Goal: Transaction & Acquisition: Purchase product/service

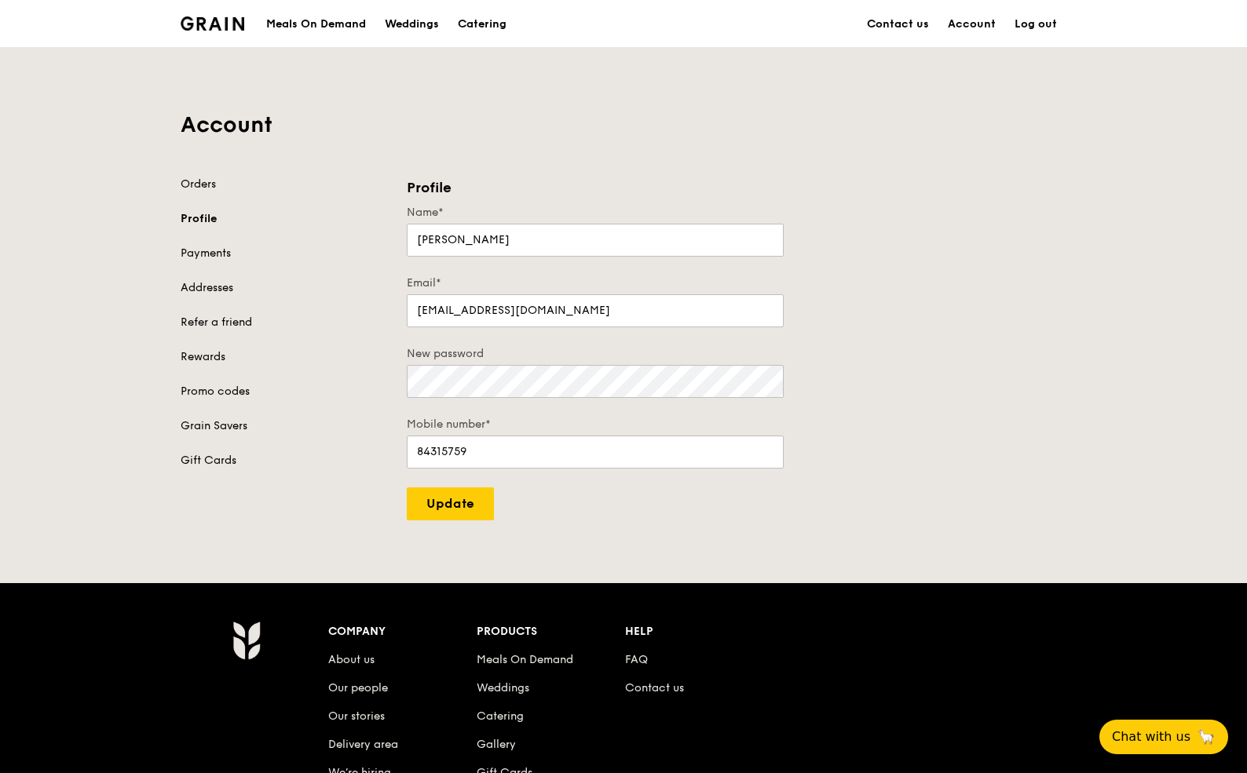
click at [210, 31] on div "Grain logo" at bounding box center [213, 22] width 64 height 47
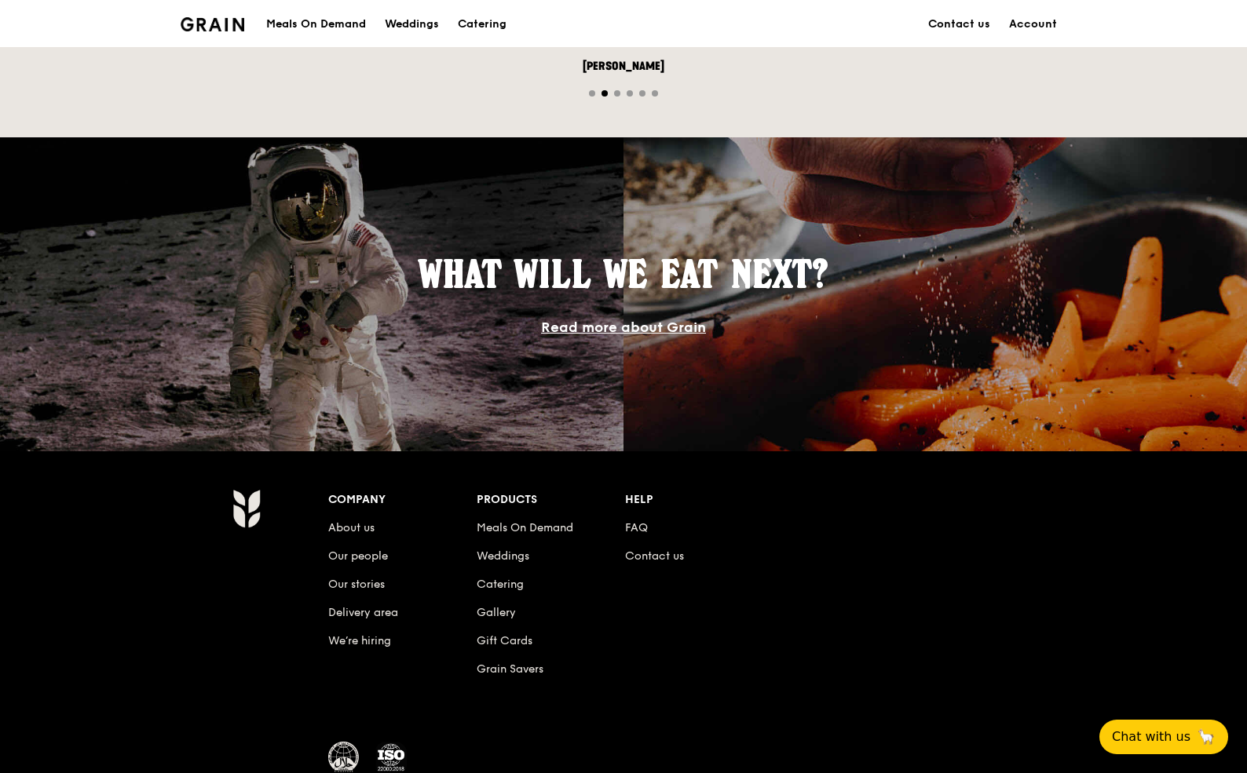
scroll to position [1196, 0]
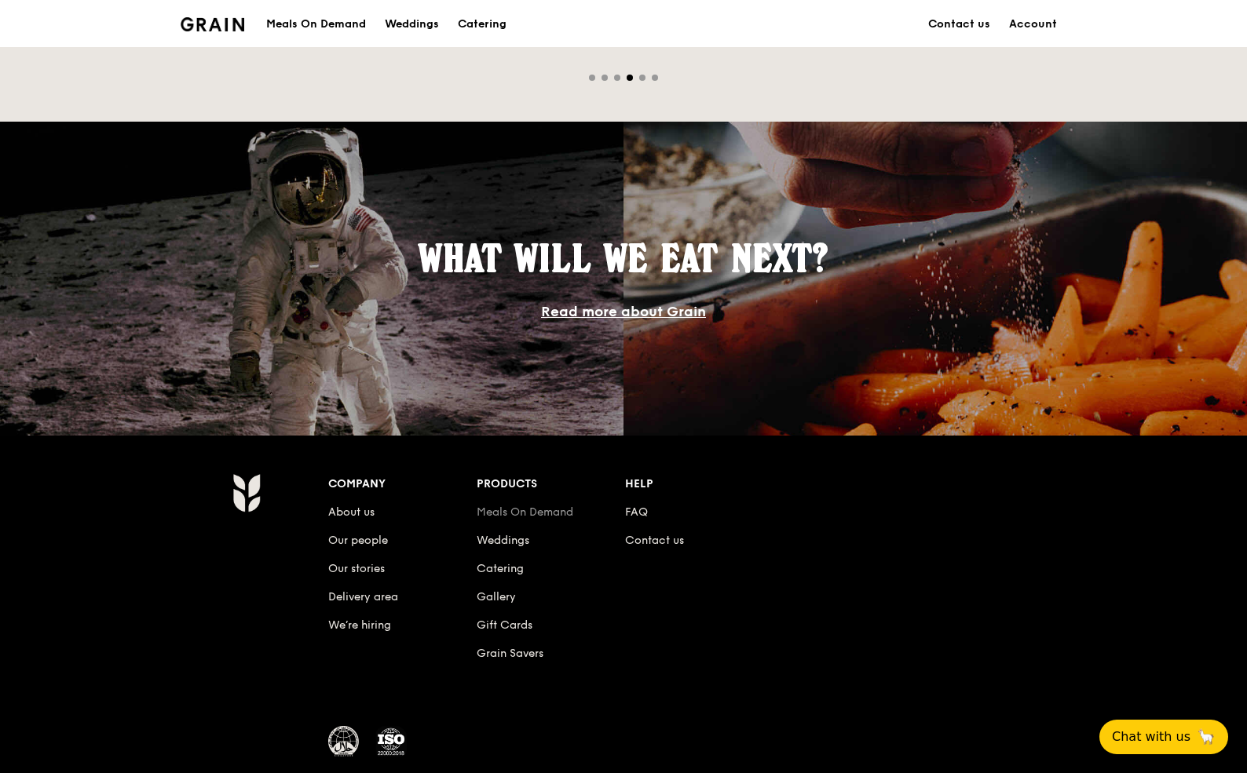
click at [495, 511] on link "Meals On Demand" at bounding box center [525, 512] width 97 height 13
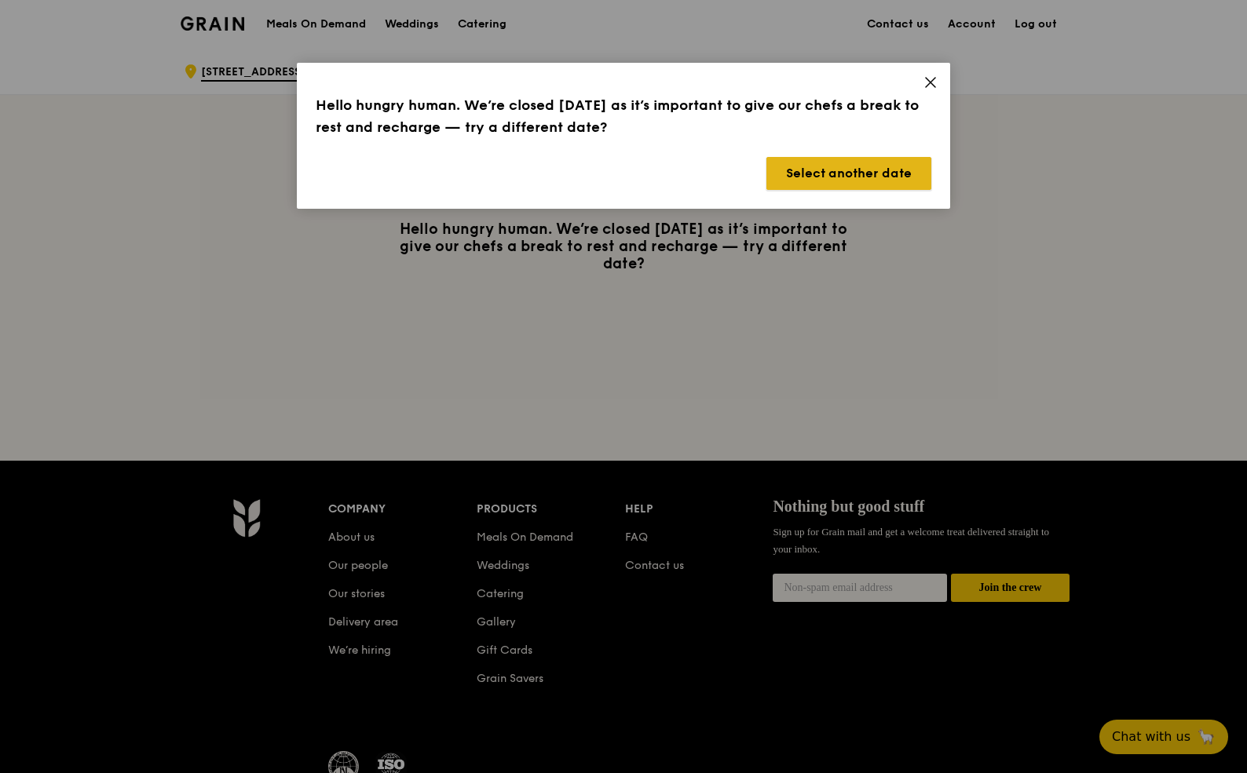
click at [887, 172] on button "Select another date" at bounding box center [848, 173] width 165 height 33
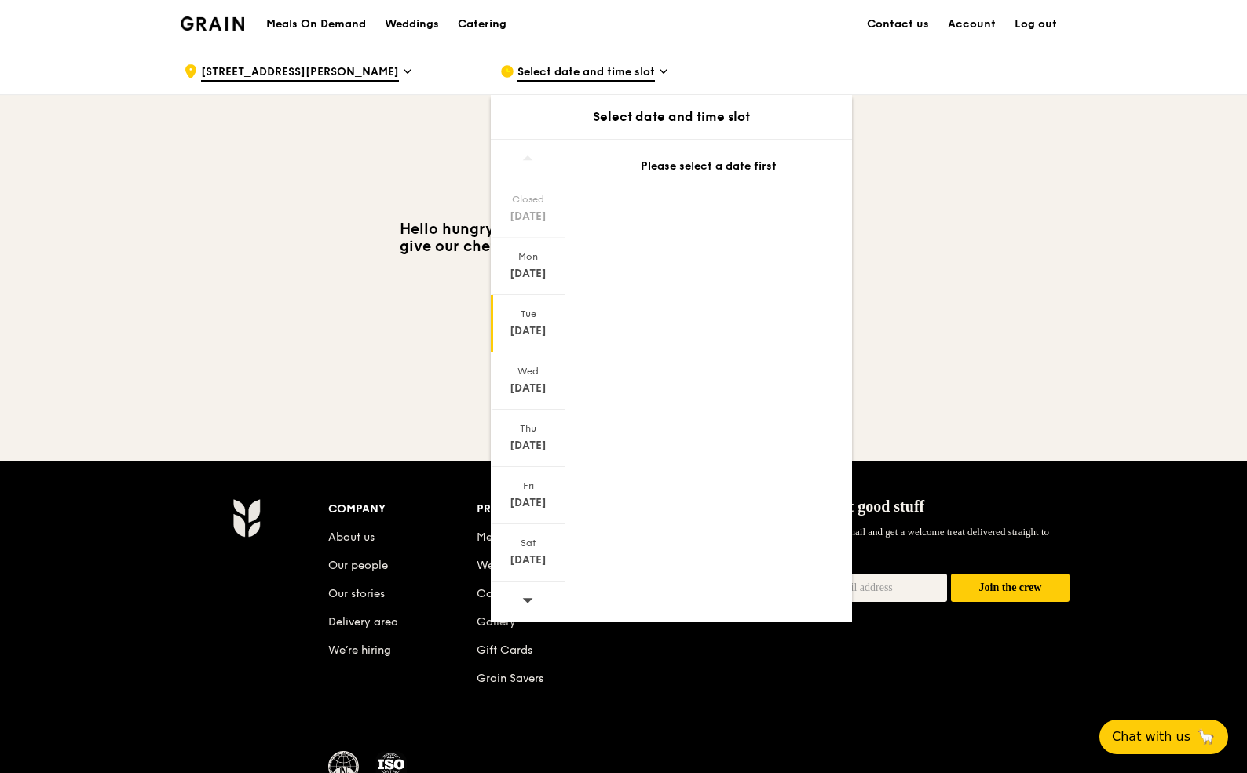
click at [542, 309] on div "Tue" at bounding box center [528, 314] width 70 height 13
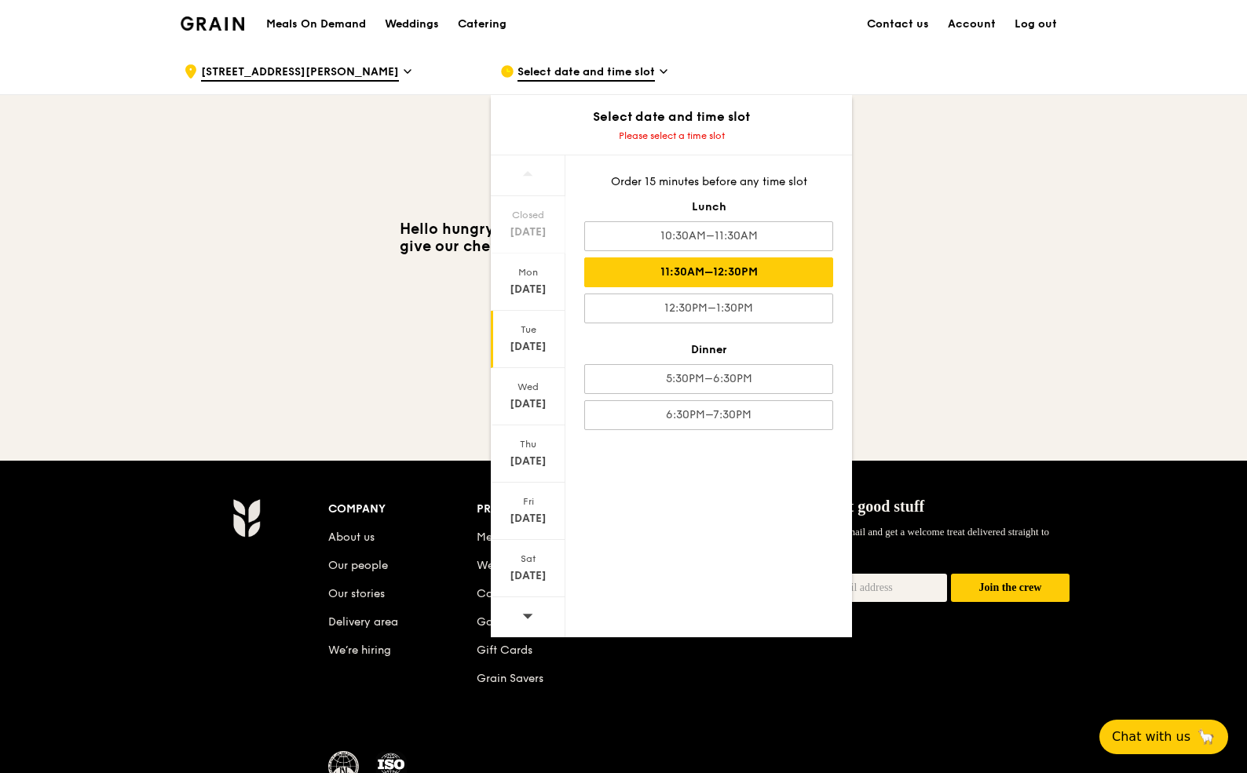
click at [637, 272] on div "11:30AM–12:30PM" at bounding box center [708, 272] width 249 height 30
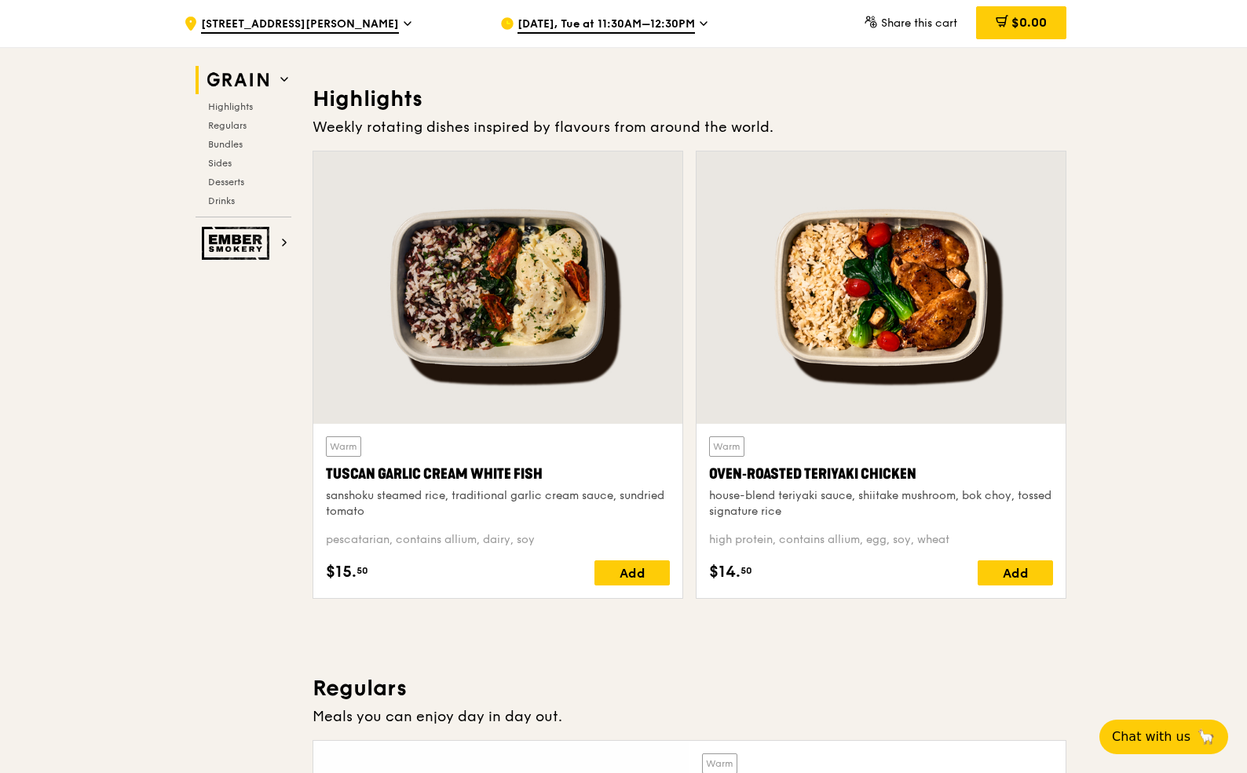
scroll to position [533, 0]
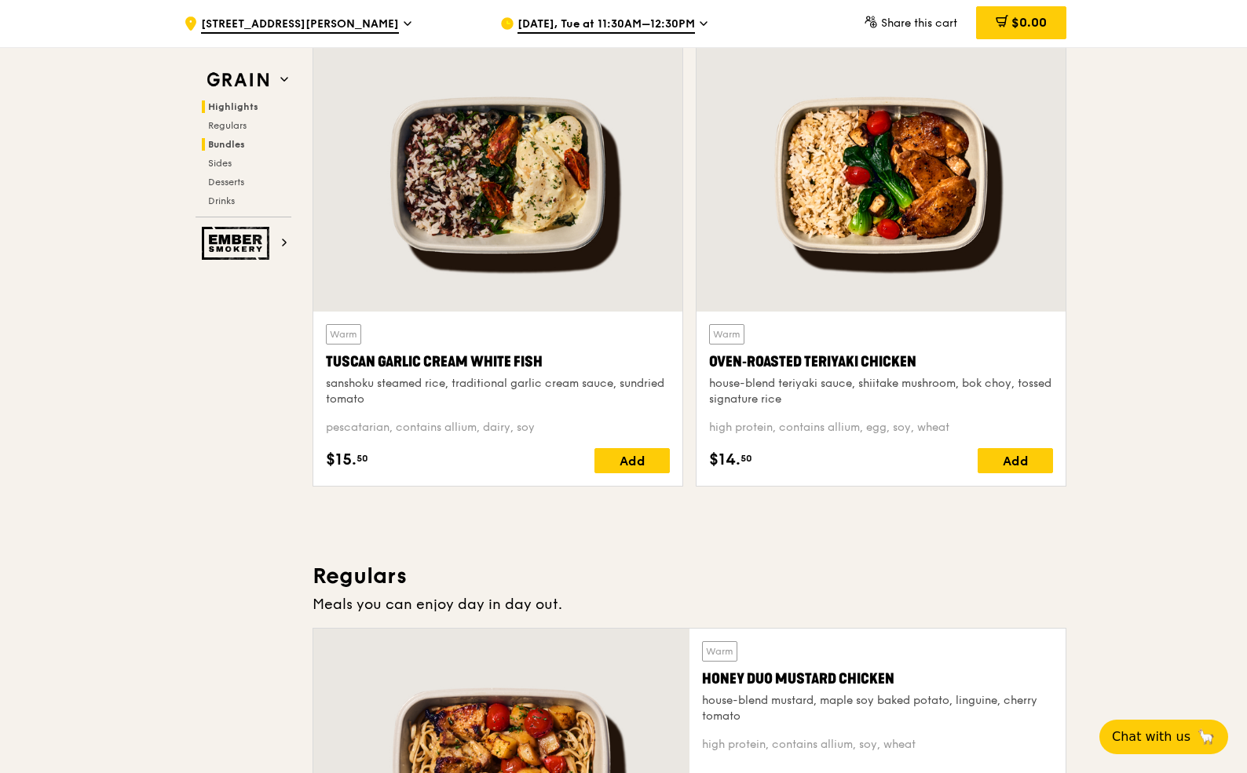
click at [234, 141] on span "Bundles" at bounding box center [226, 144] width 37 height 11
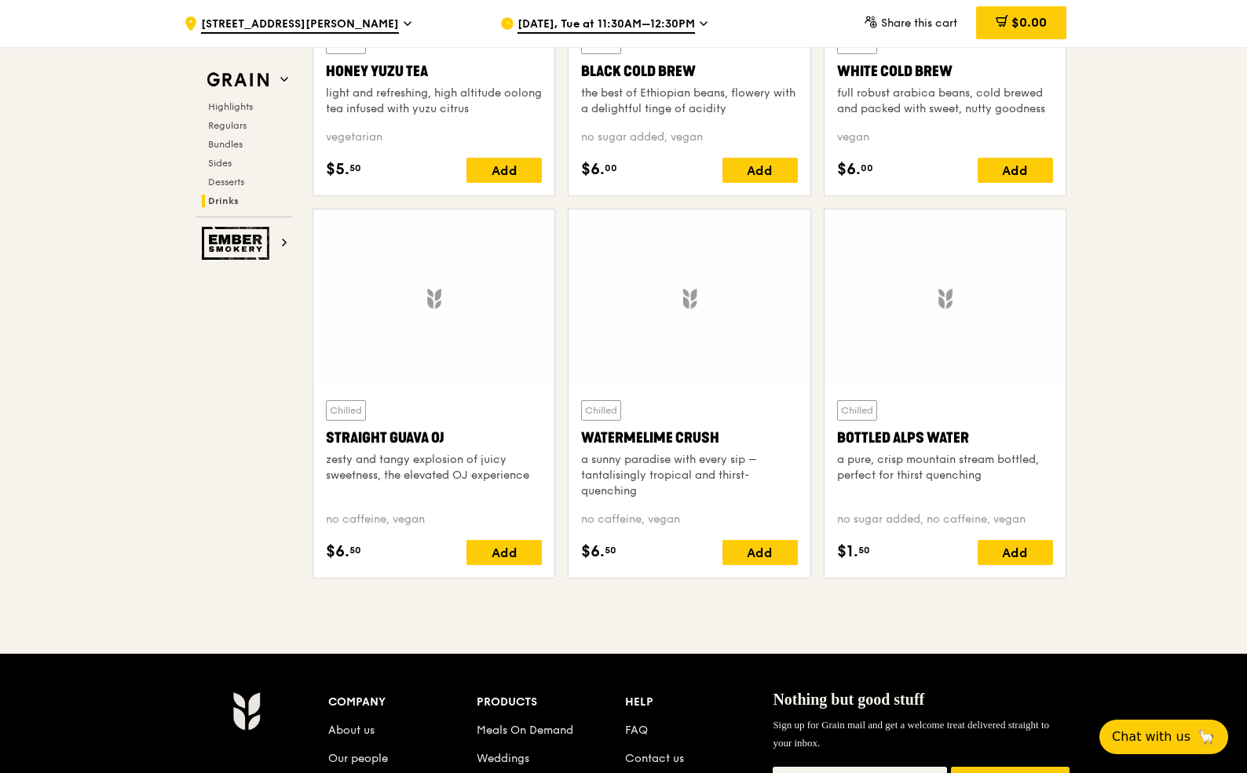
scroll to position [6401, 0]
